Goal: Task Accomplishment & Management: Manage account settings

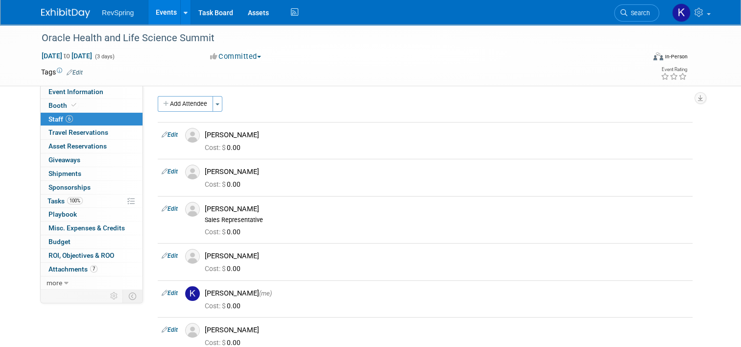
click at [158, 6] on link "Events" at bounding box center [166, 12] width 36 height 24
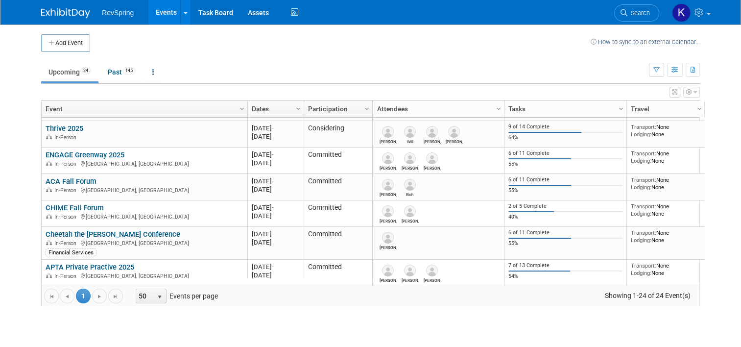
scroll to position [568, 0]
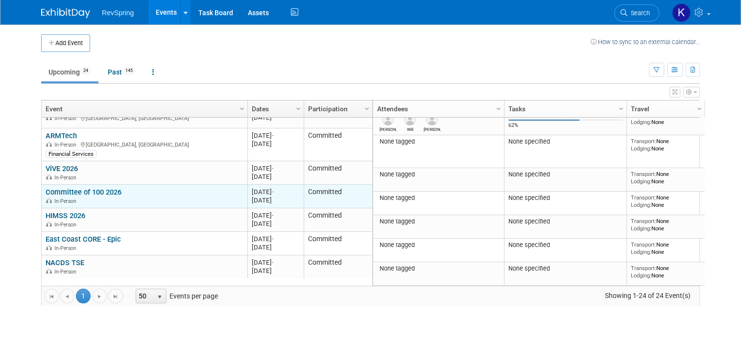
click at [84, 188] on link "Committee of 100 2026" at bounding box center [84, 191] width 76 height 9
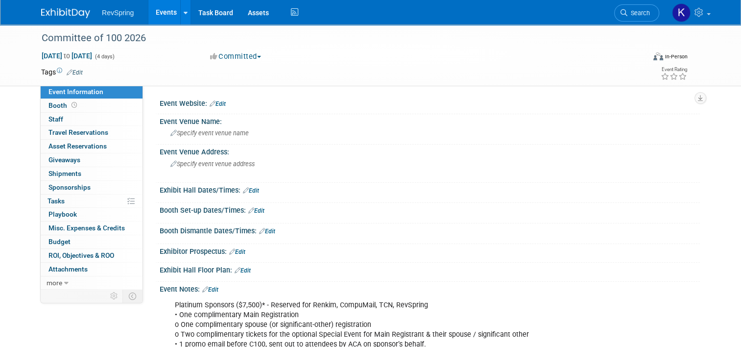
click at [215, 104] on link "Edit" at bounding box center [218, 103] width 16 height 7
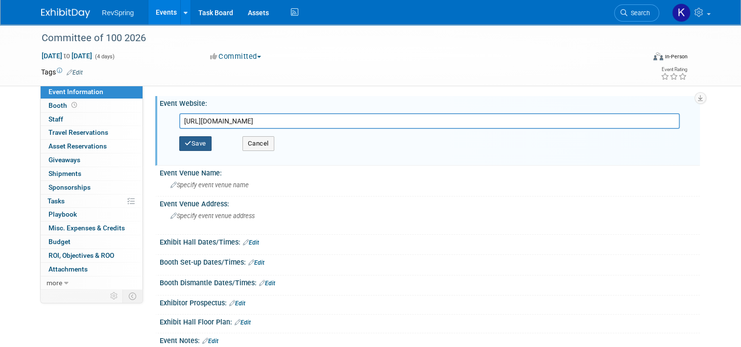
type input "https://www.acainternational.org/events/committee-100-2026/"
click at [198, 139] on button "Save" at bounding box center [195, 143] width 32 height 15
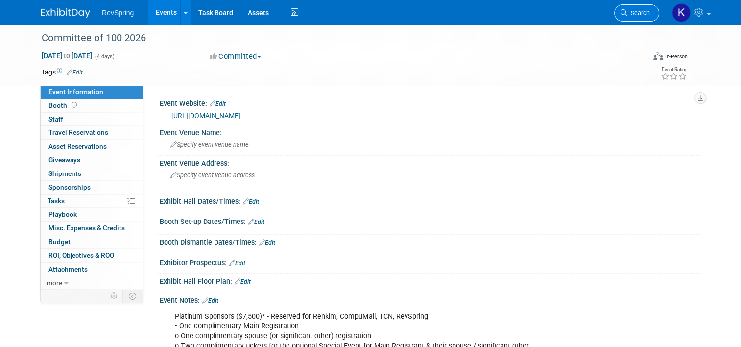
click at [649, 11] on span "Search" at bounding box center [638, 12] width 23 height 7
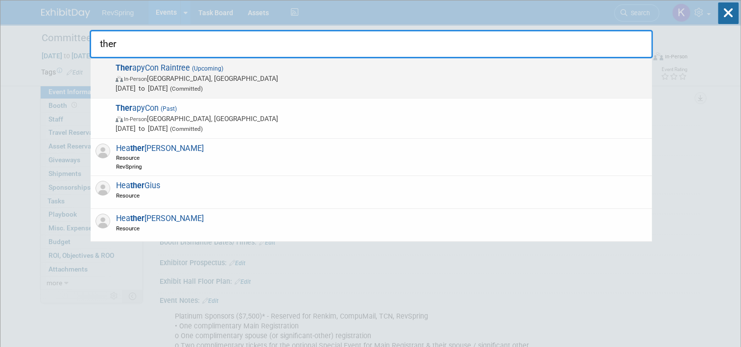
type input "ther"
click at [380, 66] on span "Ther apyCon Raintree (Upcoming) In-Person Phoenix, AZ Sep 24, 2025 to Sep 26, 2…" at bounding box center [380, 78] width 534 height 30
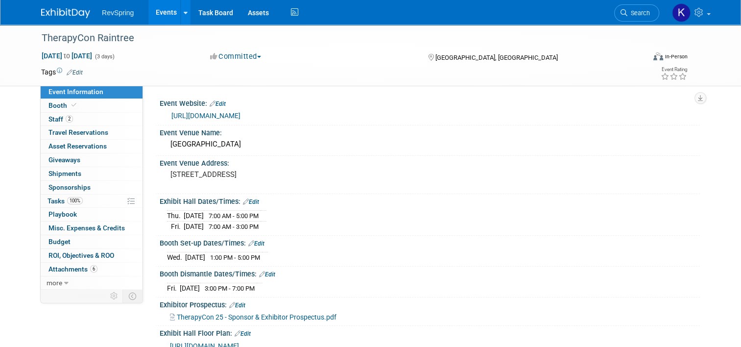
click at [223, 117] on link "https://thetherapycon.com/?hsCtaAttrib=189821043849" at bounding box center [205, 116] width 69 height 8
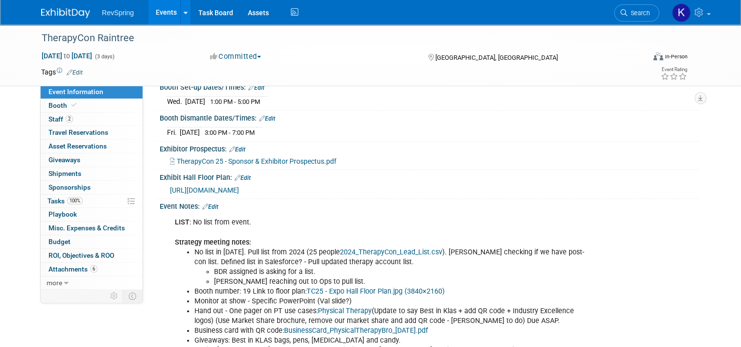
scroll to position [173, 0]
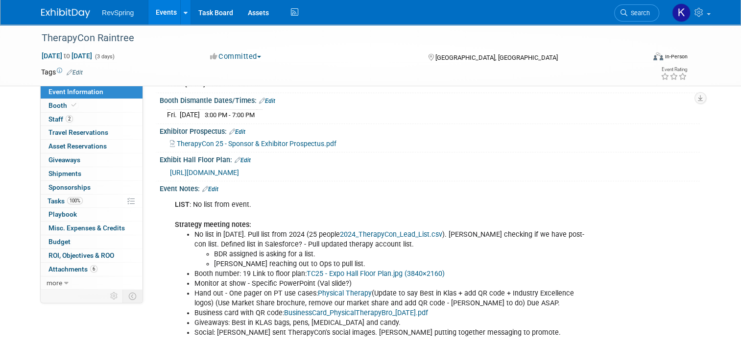
click at [210, 186] on link "Edit" at bounding box center [210, 189] width 16 height 7
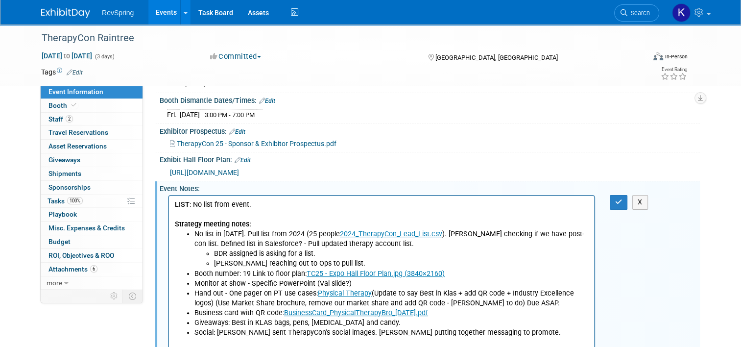
scroll to position [0, 0]
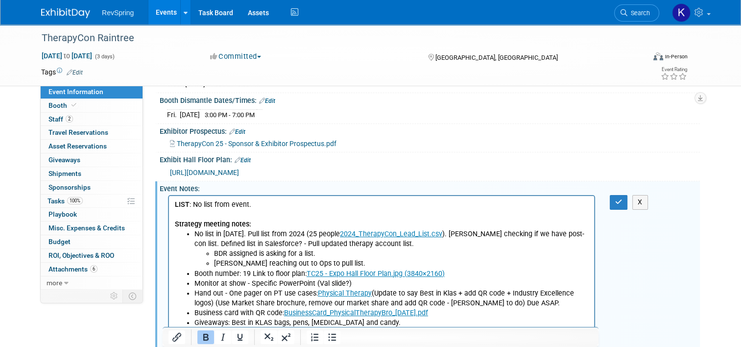
click at [289, 207] on p "LIST : No list from event. Strategy meeting notes:" at bounding box center [382, 214] width 414 height 29
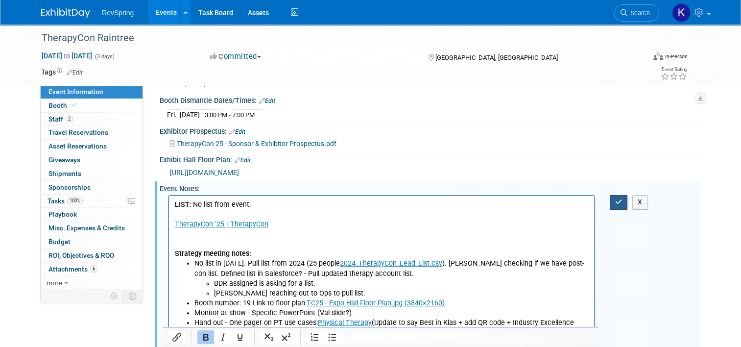
click at [627, 195] on button "button" at bounding box center [618, 202] width 18 height 14
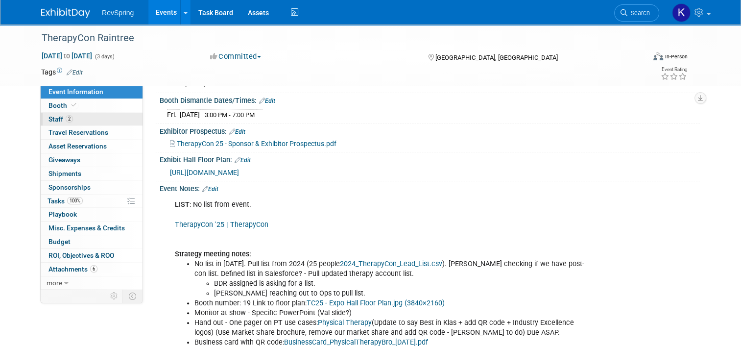
click at [67, 115] on link "2 Staff 2" at bounding box center [92, 119] width 102 height 13
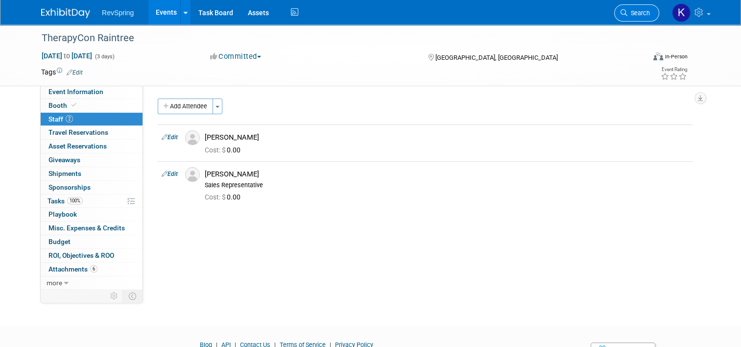
click at [647, 7] on link "Search" at bounding box center [636, 12] width 45 height 17
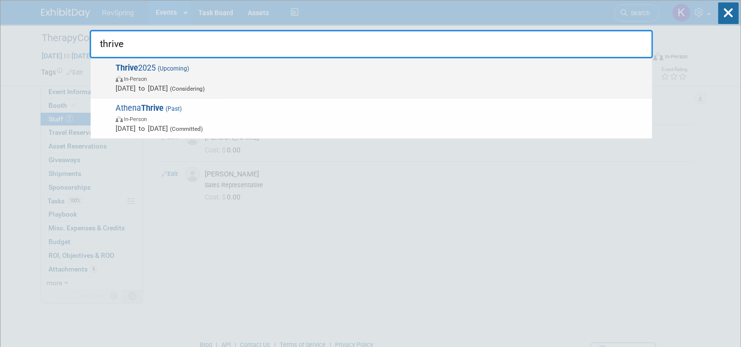
type input "thrive"
click at [313, 80] on span "In-Person" at bounding box center [381, 78] width 531 height 10
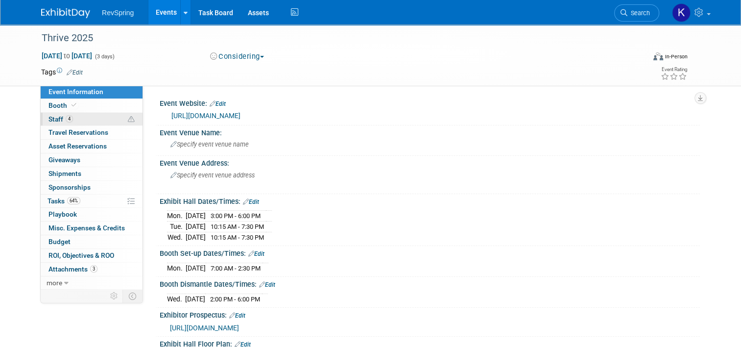
click at [84, 119] on link "4 Staff 4" at bounding box center [92, 119] width 102 height 13
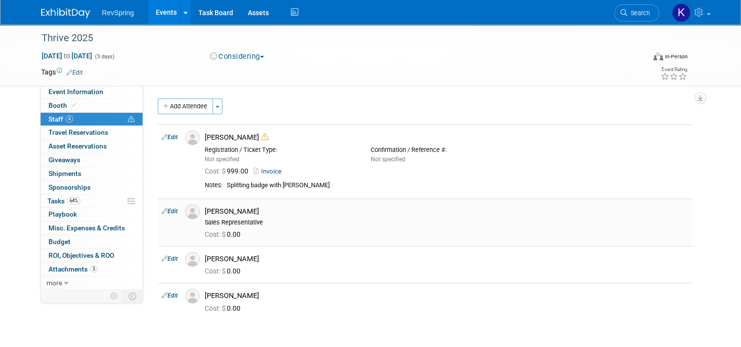
scroll to position [5, 0]
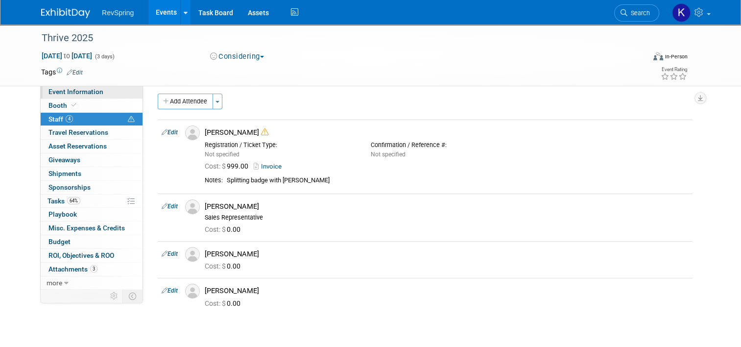
click at [57, 89] on span "Event Information" at bounding box center [75, 92] width 55 height 8
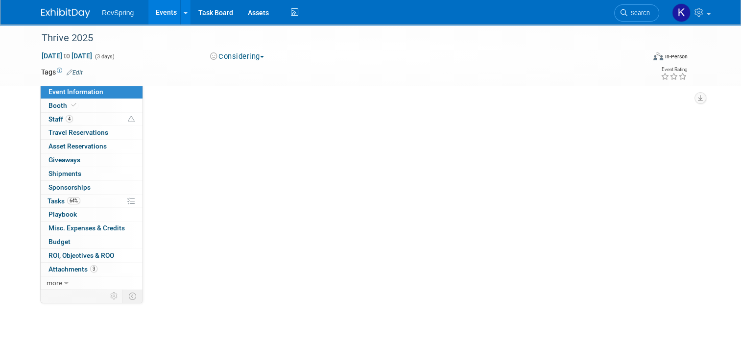
scroll to position [0, 0]
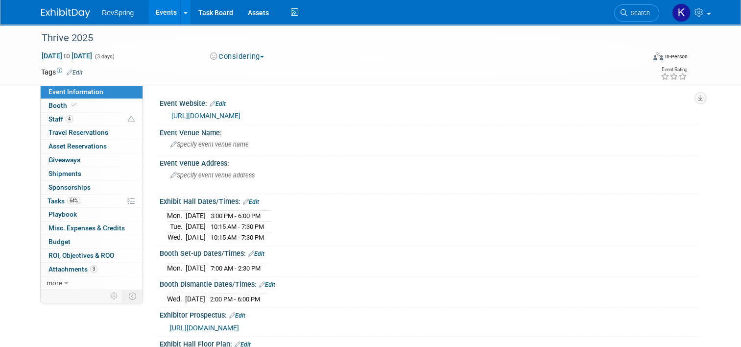
click at [213, 116] on link "https://www.athenahealth.com/resources/events/thrive" at bounding box center [205, 116] width 69 height 8
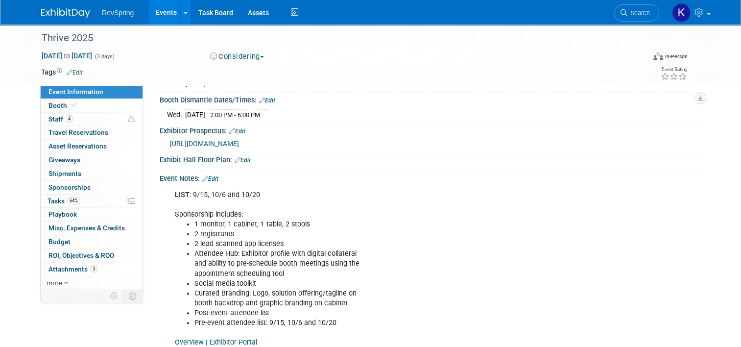
click at [239, 140] on span "https://custom.cvent.com/53B67A21603946559FBA6C9278A3C6B9/files/event/74a5e1363…" at bounding box center [204, 144] width 69 height 8
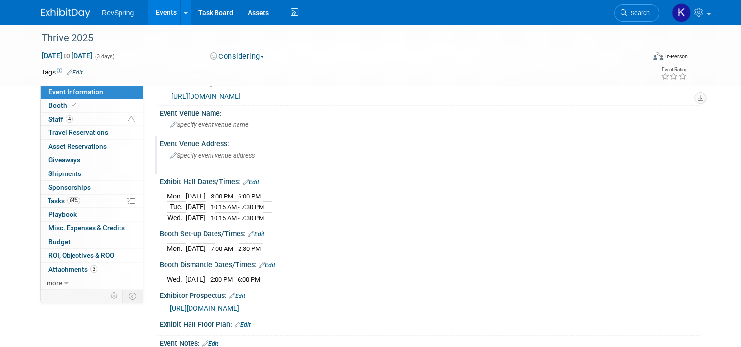
scroll to position [21, 0]
click at [247, 180] on link "Edit" at bounding box center [251, 181] width 16 height 7
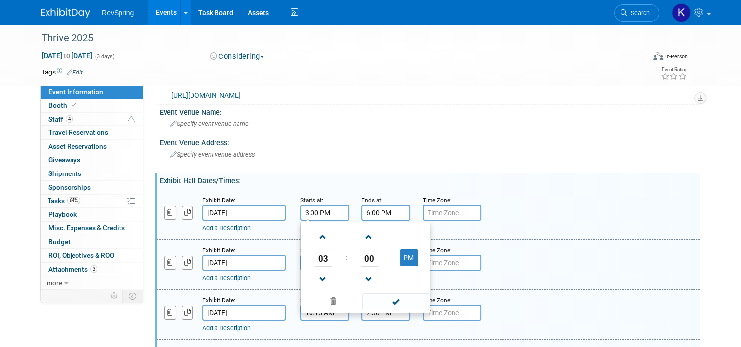
click at [311, 216] on input "3:00 PM" at bounding box center [324, 213] width 49 height 16
click at [323, 241] on span at bounding box center [322, 236] width 17 height 17
click at [360, 257] on span "00" at bounding box center [369, 258] width 19 height 18
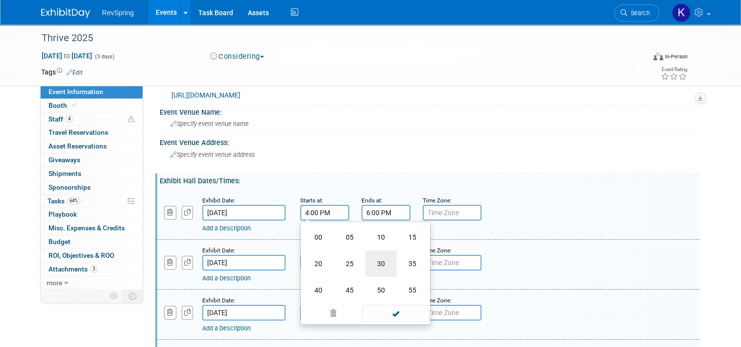
click at [378, 261] on td "30" at bounding box center [380, 263] width 31 height 26
type input "4:30 PM"
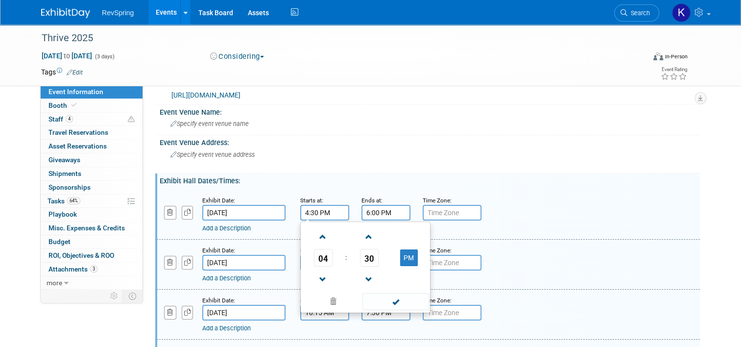
click at [374, 209] on input "6:00 PM" at bounding box center [385, 213] width 49 height 16
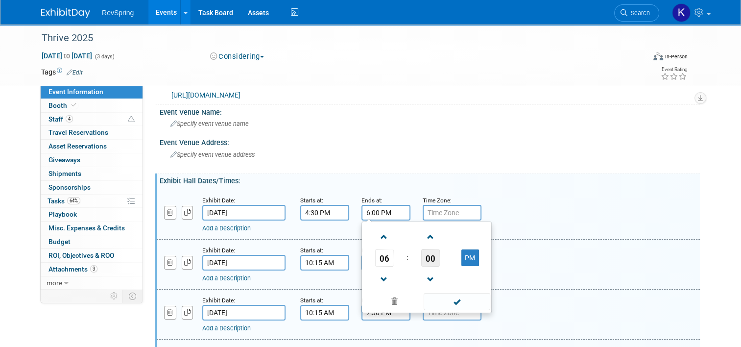
click at [422, 254] on span "00" at bounding box center [430, 258] width 19 height 18
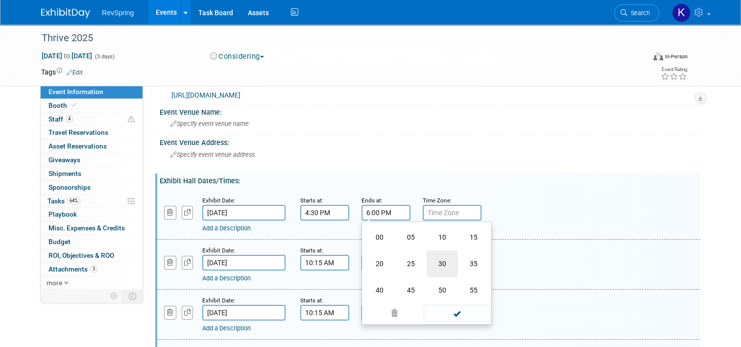
click at [427, 258] on td "30" at bounding box center [441, 263] width 31 height 26
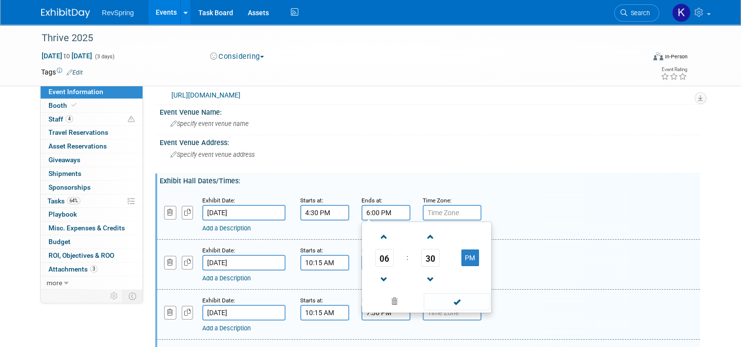
type input "6:30 PM"
click at [464, 296] on span at bounding box center [456, 301] width 66 height 17
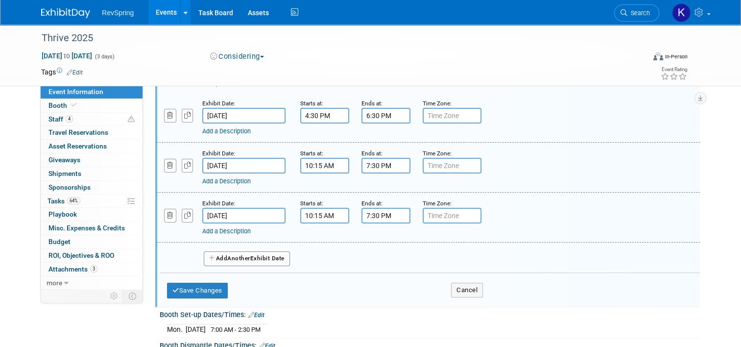
scroll to position [126, 0]
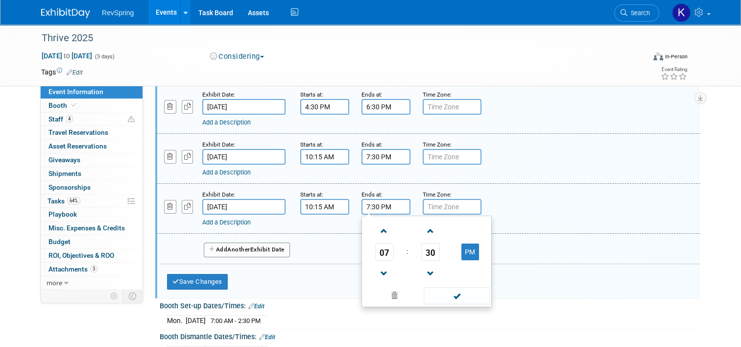
click at [365, 202] on input "7:30 PM" at bounding box center [385, 207] width 49 height 16
click at [380, 269] on span at bounding box center [383, 273] width 17 height 17
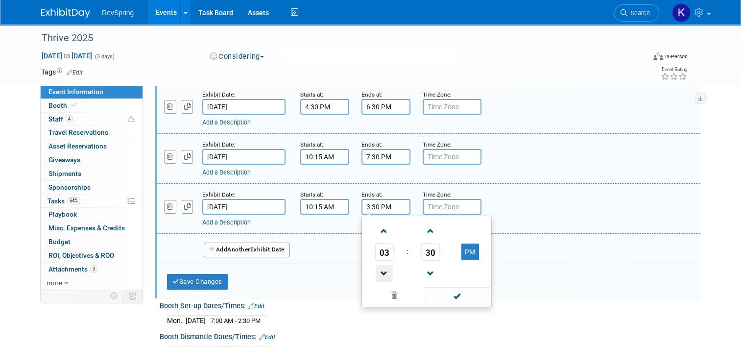
click at [380, 269] on span at bounding box center [383, 273] width 17 height 17
click at [421, 253] on span "30" at bounding box center [430, 252] width 19 height 18
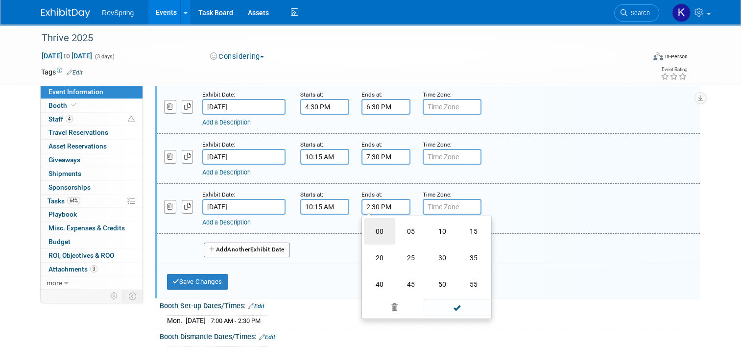
click at [379, 228] on td "00" at bounding box center [379, 231] width 31 height 26
type input "2:00 PM"
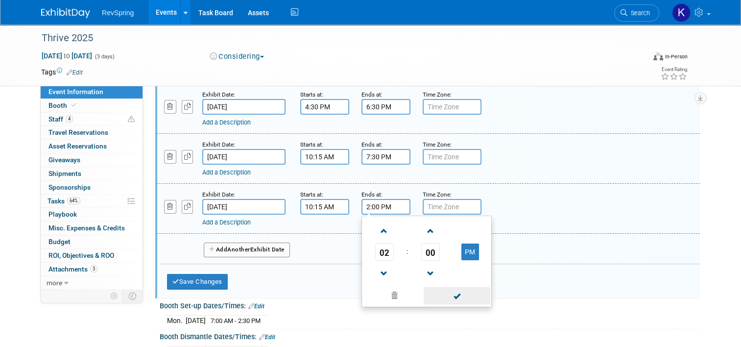
click at [439, 297] on span at bounding box center [456, 295] width 66 height 17
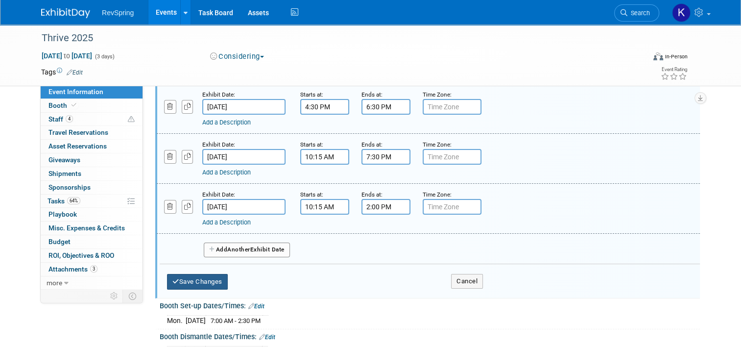
click at [215, 277] on button "Save Changes" at bounding box center [197, 282] width 61 height 16
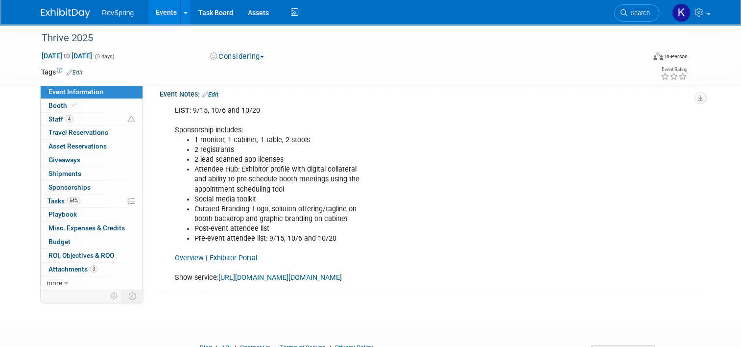
scroll to position [260, 0]
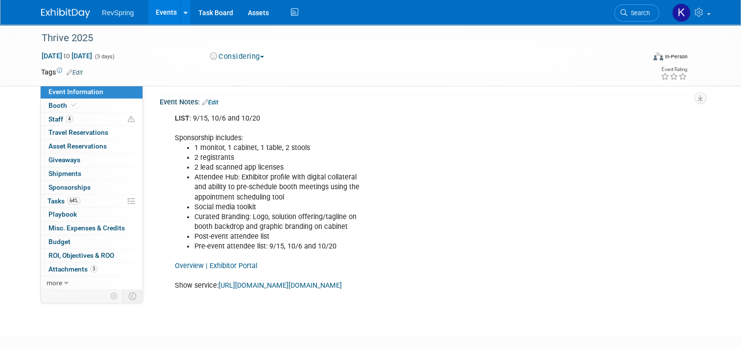
click at [212, 153] on li "2 registrants" at bounding box center [391, 158] width 395 height 10
click at [211, 262] on link "Overview | Exhibitor Portal" at bounding box center [216, 265] width 82 height 8
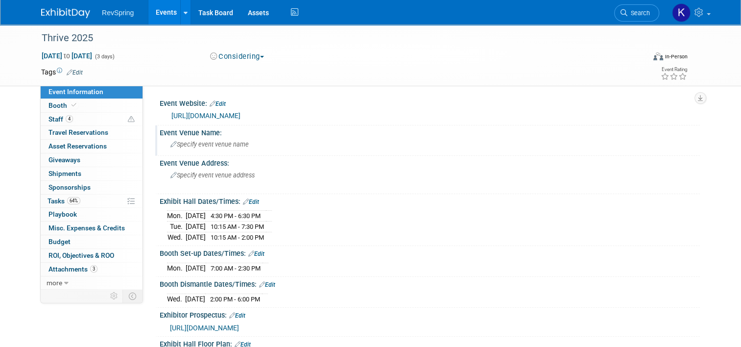
click at [206, 145] on span "Specify event venue name" at bounding box center [209, 143] width 78 height 7
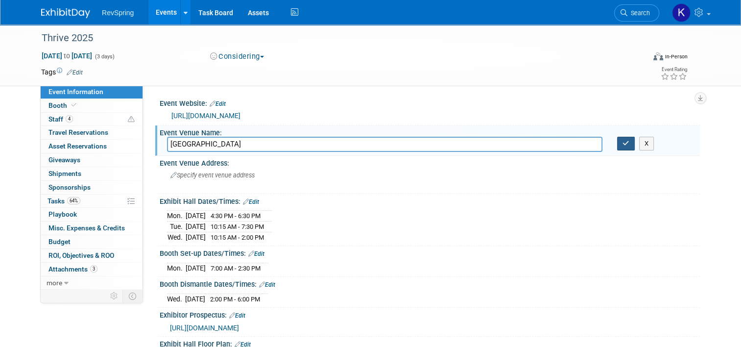
type input "Music City Center"
click at [633, 147] on button "button" at bounding box center [626, 144] width 18 height 14
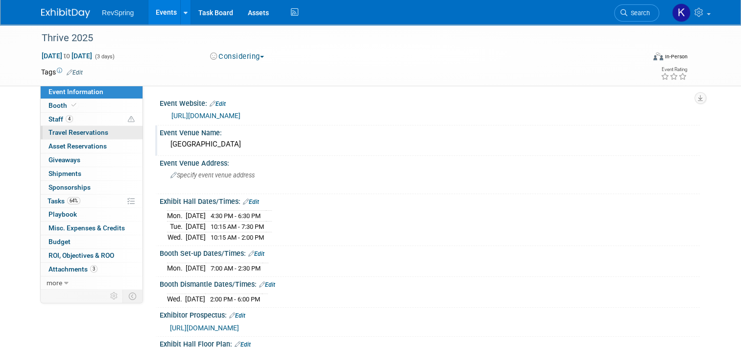
click at [71, 126] on link "0 Travel Reservations 0" at bounding box center [92, 132] width 102 height 13
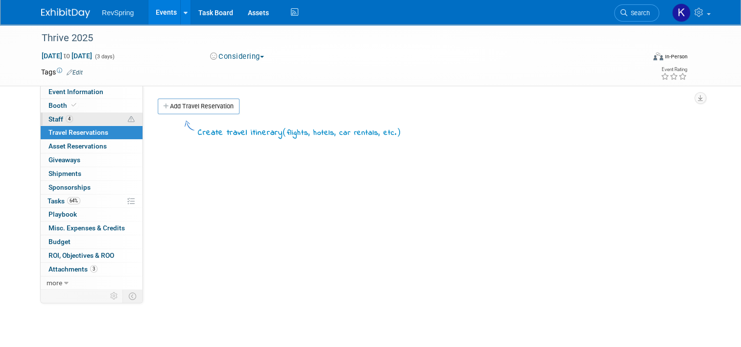
click at [69, 119] on link "4 Staff 4" at bounding box center [92, 119] width 102 height 13
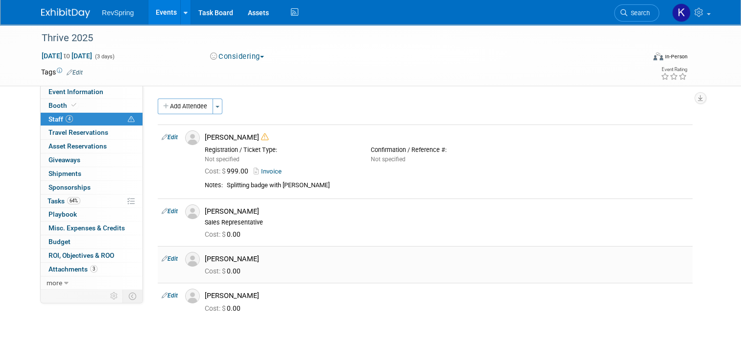
click at [166, 259] on link "Edit" at bounding box center [170, 258] width 16 height 7
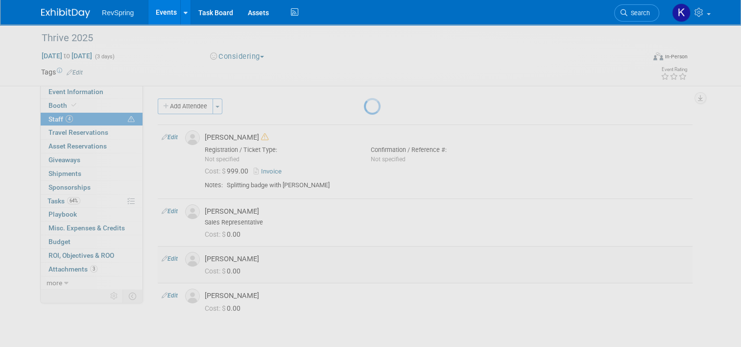
select select "de115b57-6848-40b2-86fa-91b7cfc99285"
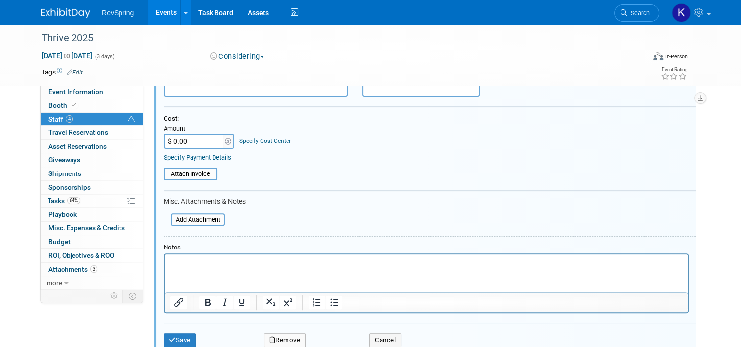
scroll to position [272, 0]
click at [188, 267] on html at bounding box center [425, 260] width 523 height 14
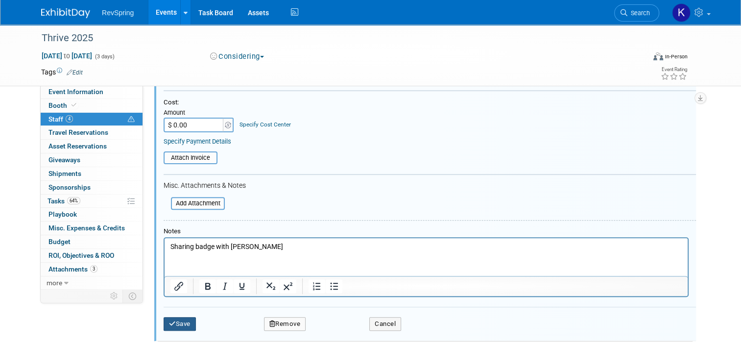
click at [174, 317] on button "Save" at bounding box center [180, 324] width 32 height 14
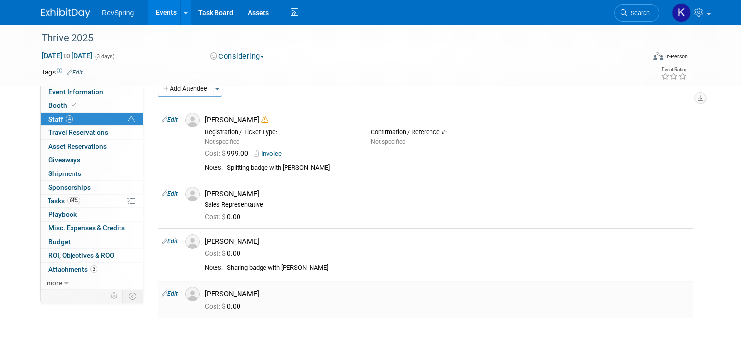
scroll to position [17, 0]
click at [634, 10] on span "Search" at bounding box center [638, 12] width 23 height 7
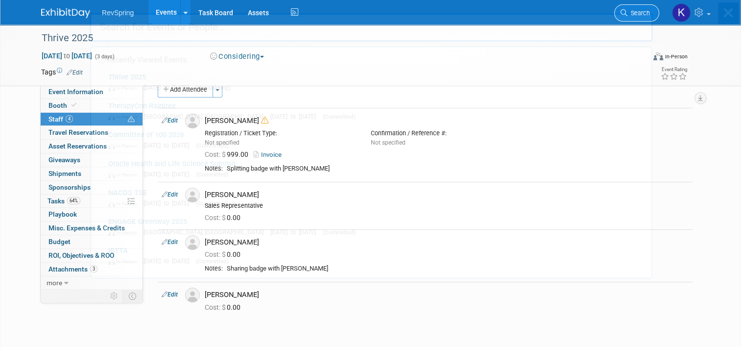
scroll to position [0, 0]
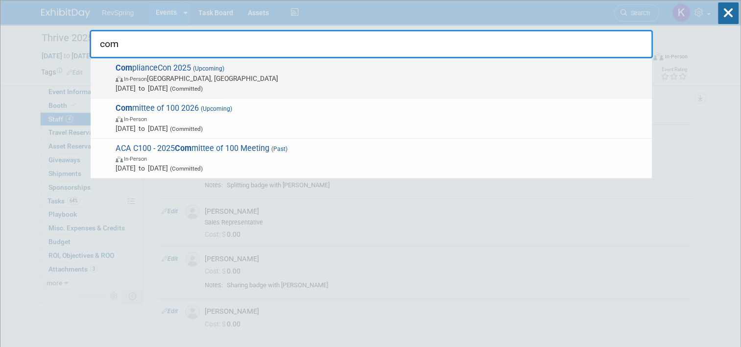
type input "com"
click at [347, 78] on span "In-Person Nashville, TN" at bounding box center [381, 78] width 531 height 10
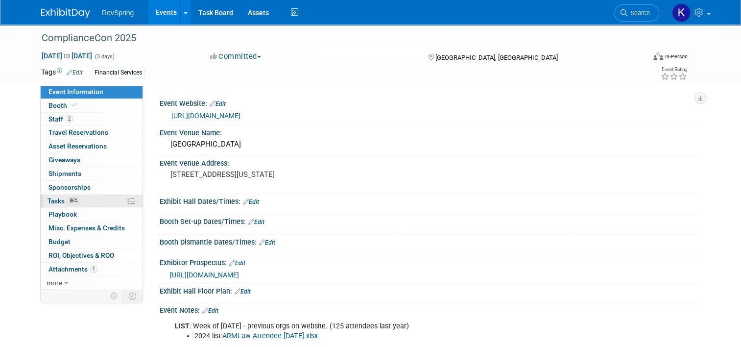
click at [76, 199] on link "86% Tasks 86%" at bounding box center [92, 200] width 102 height 13
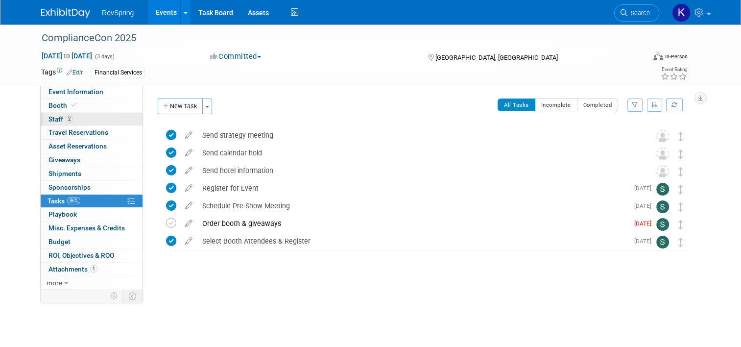
click at [66, 119] on span "2" at bounding box center [69, 118] width 7 height 7
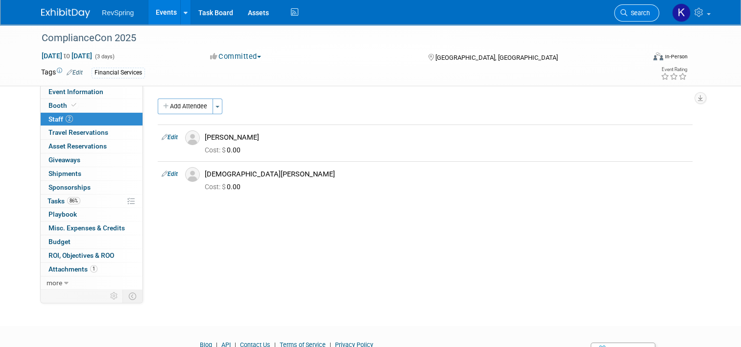
click at [642, 15] on span "Search" at bounding box center [638, 12] width 23 height 7
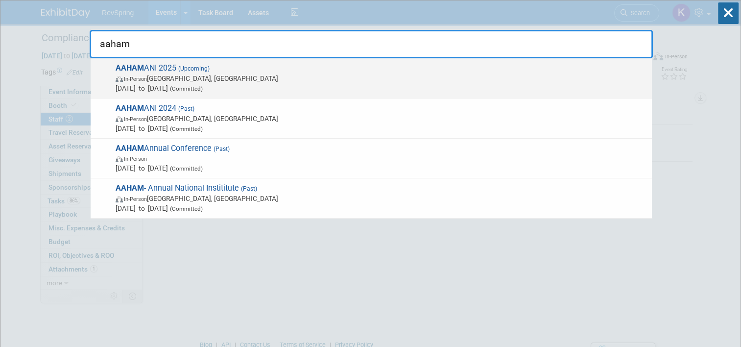
type input "aaham"
click at [314, 80] on span "In-Person Baltimore, MD" at bounding box center [381, 78] width 531 height 10
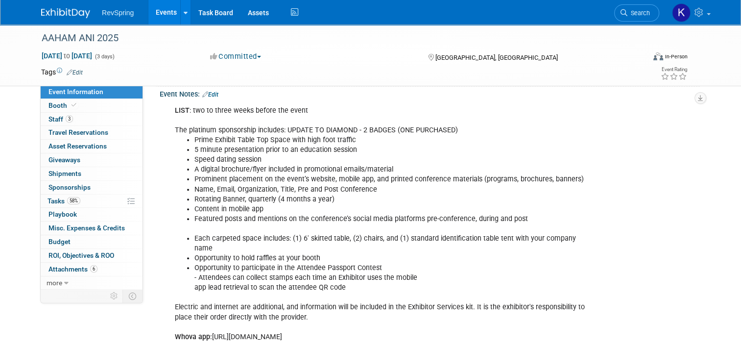
scroll to position [278, 0]
click at [637, 13] on span "Search" at bounding box center [638, 12] width 23 height 7
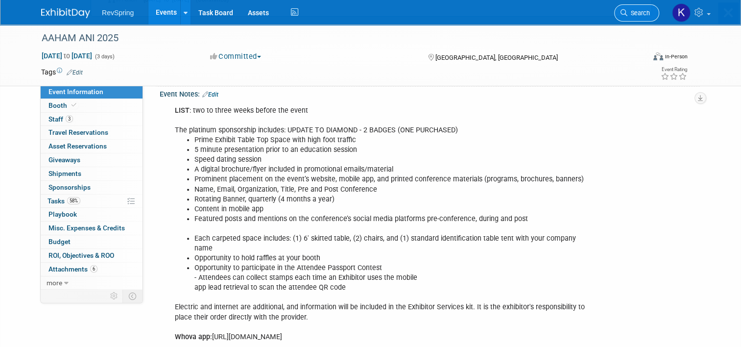
scroll to position [0, 0]
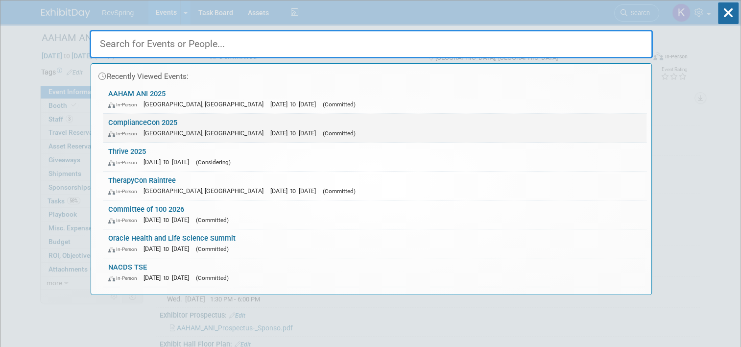
click at [415, 128] on div "In-Person Nashville, TN Sep 29, 2025 to Oct 1, 2025 (Committed)" at bounding box center [374, 133] width 533 height 10
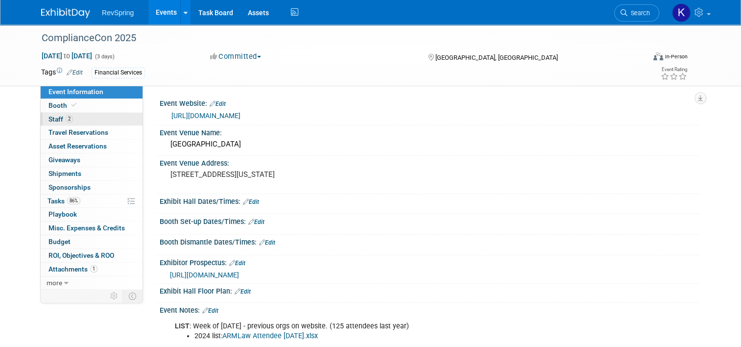
click at [79, 122] on link "2 Staff 2" at bounding box center [92, 119] width 102 height 13
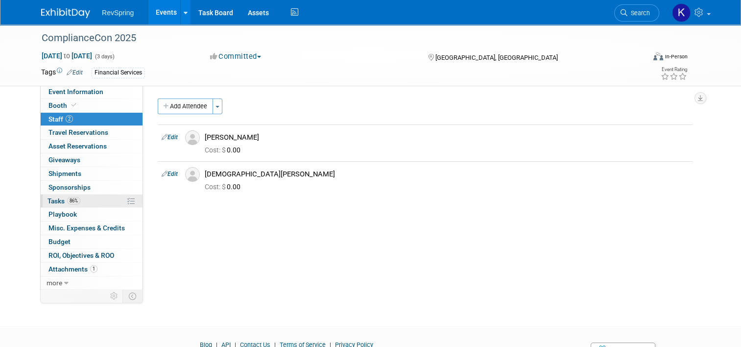
click at [78, 202] on link "86% Tasks 86%" at bounding box center [92, 200] width 102 height 13
